Goal: Transaction & Acquisition: Obtain resource

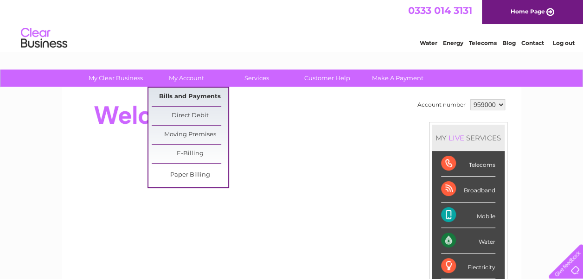
click at [183, 96] on link "Bills and Payments" at bounding box center [190, 97] width 77 height 19
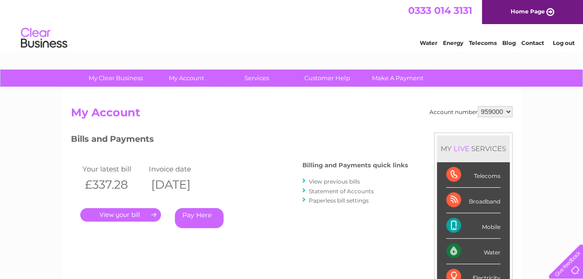
click at [330, 182] on link "View previous bills" at bounding box center [334, 181] width 51 height 7
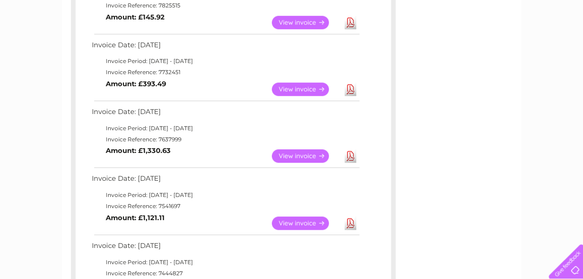
scroll to position [325, 0]
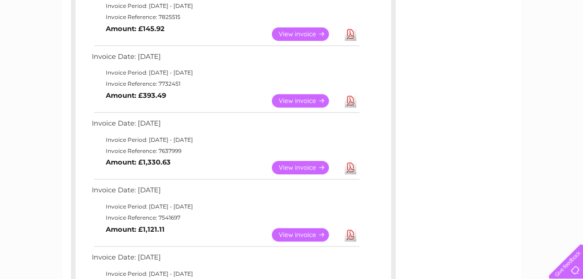
click at [297, 33] on link "View" at bounding box center [306, 33] width 68 height 13
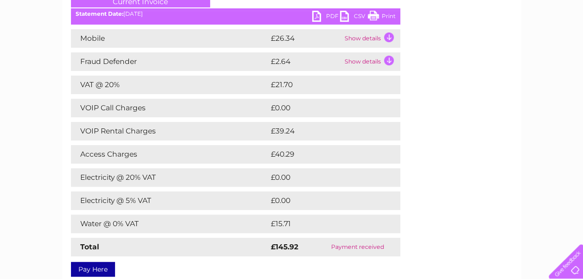
scroll to position [93, 0]
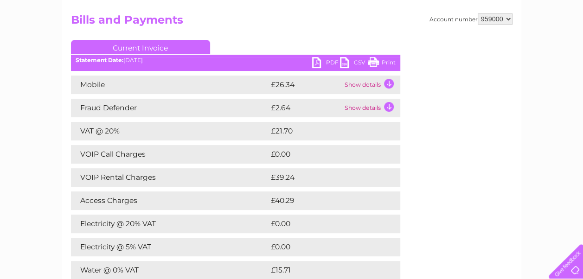
click at [386, 86] on td "Show details" at bounding box center [371, 85] width 58 height 19
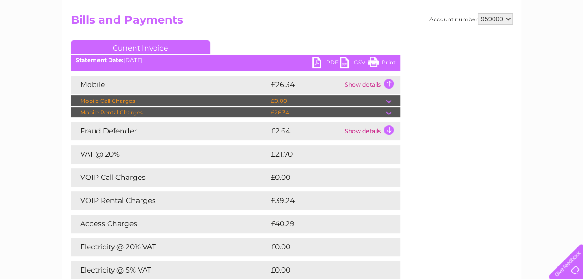
click at [386, 86] on td "Show details" at bounding box center [371, 85] width 58 height 19
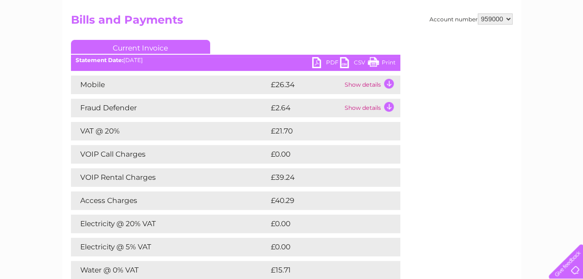
click at [387, 105] on td "Show details" at bounding box center [371, 108] width 58 height 19
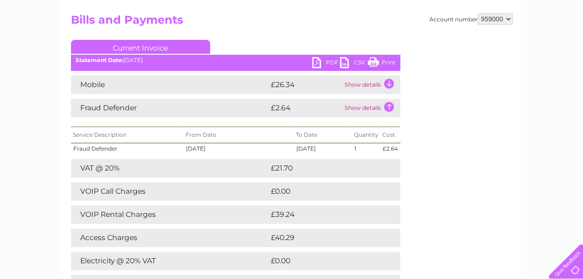
click at [387, 105] on td "Show details" at bounding box center [371, 108] width 58 height 19
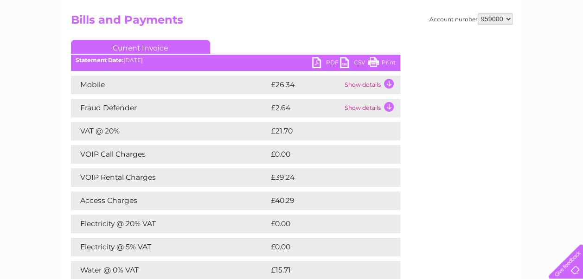
scroll to position [139, 0]
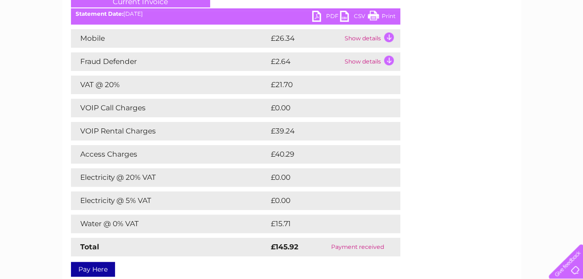
click at [330, 17] on link "PDF" at bounding box center [326, 17] width 28 height 13
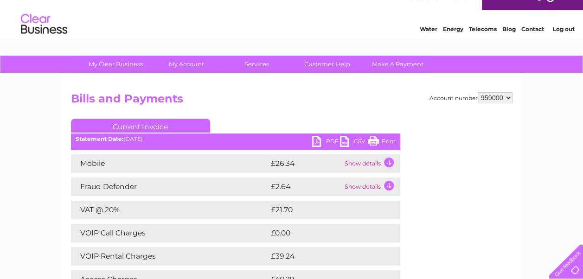
scroll to position [0, 0]
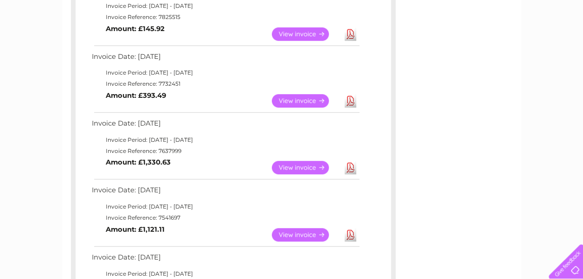
click at [294, 103] on link "View" at bounding box center [306, 100] width 68 height 13
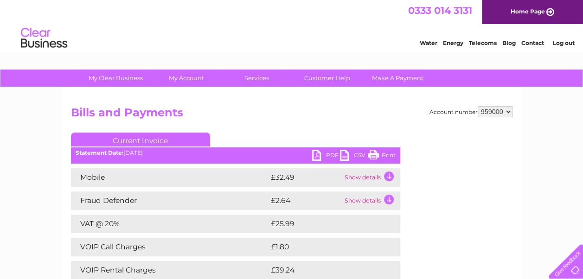
click at [333, 155] on link "PDF" at bounding box center [326, 156] width 28 height 13
